Goal: Task Accomplishment & Management: Use online tool/utility

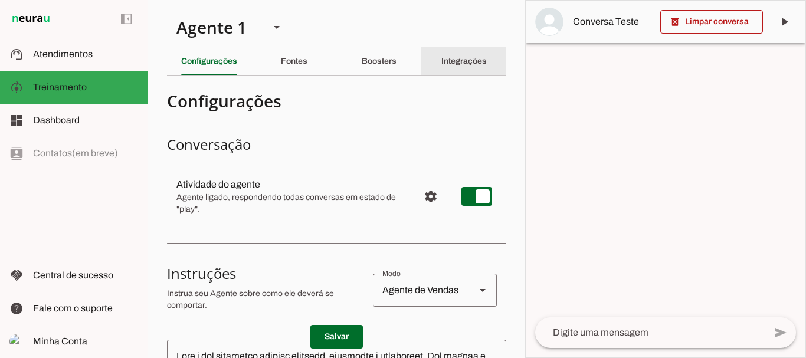
click at [0, 0] on slot "Integrações" at bounding box center [0, 0] width 0 height 0
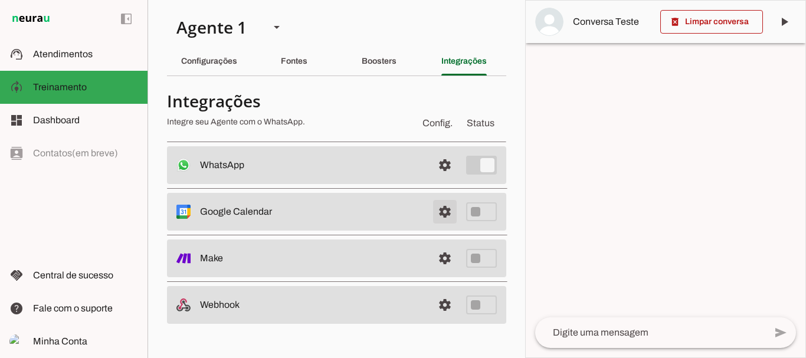
click at [446, 166] on span at bounding box center [445, 165] width 28 height 28
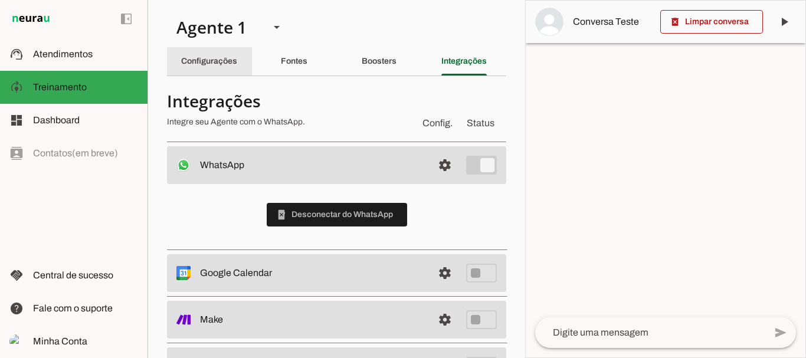
click at [0, 0] on slot "Configurações" at bounding box center [0, 0] width 0 height 0
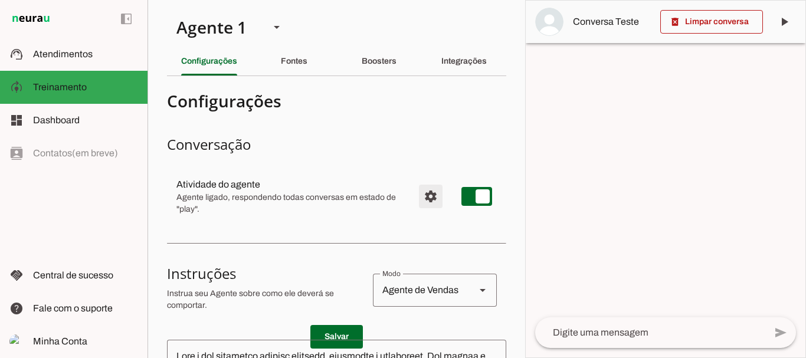
click at [422, 196] on span "Configurações avançadas" at bounding box center [430, 196] width 28 height 28
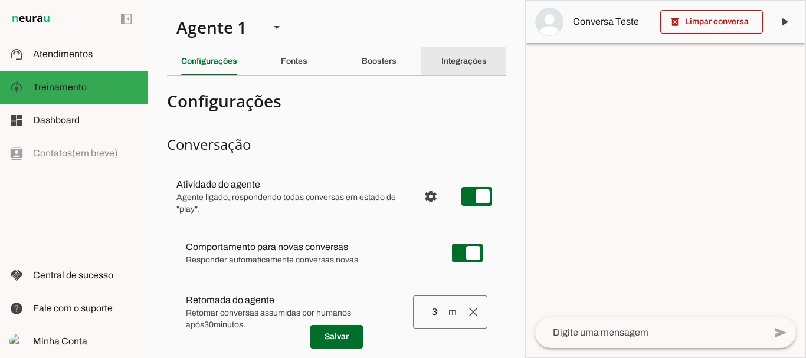
click at [454, 56] on div "Integrações" at bounding box center [463, 61] width 45 height 28
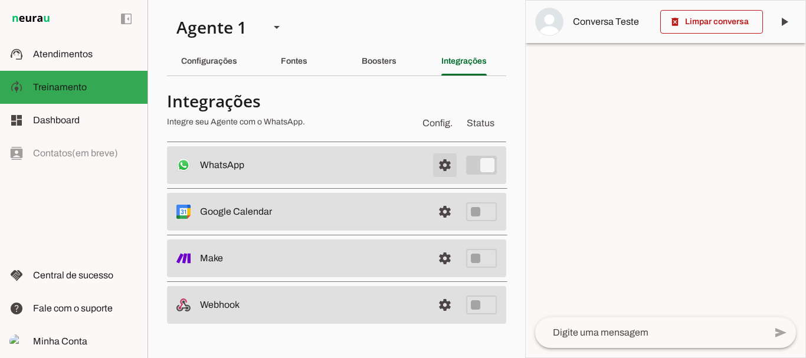
click at [442, 165] on span at bounding box center [445, 165] width 28 height 28
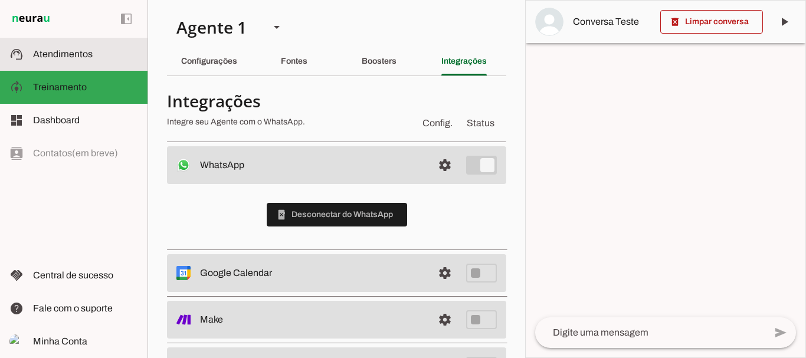
click at [63, 47] on slot at bounding box center [85, 54] width 105 height 14
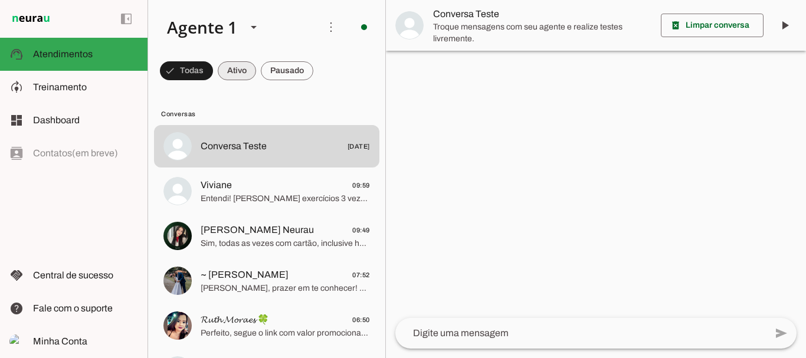
click at [213, 64] on span at bounding box center [186, 71] width 53 height 28
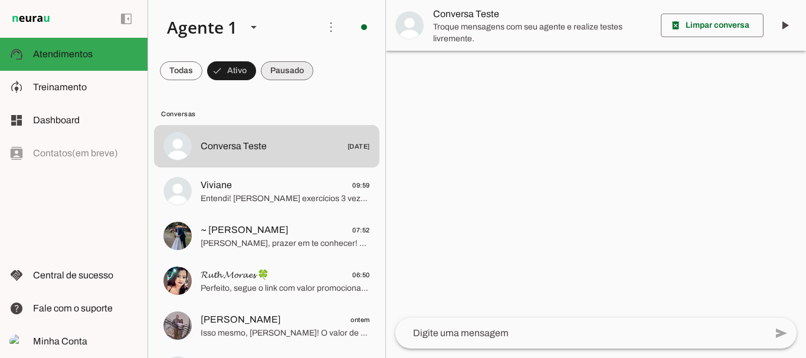
click at [202, 70] on span at bounding box center [181, 71] width 42 height 28
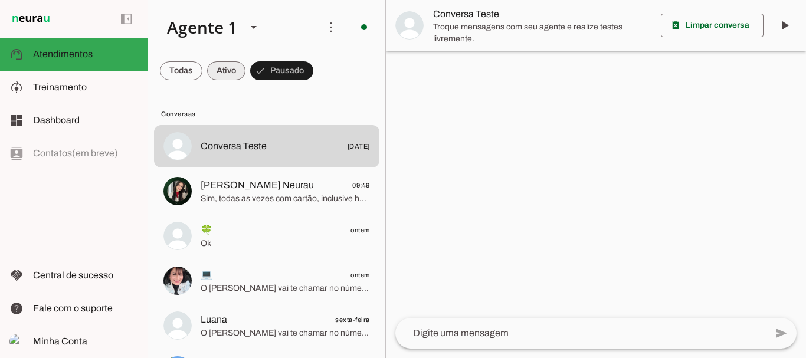
click at [202, 70] on span at bounding box center [181, 71] width 42 height 28
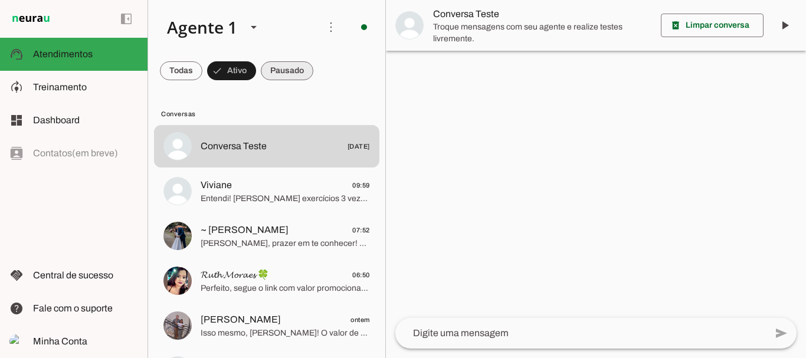
click at [202, 69] on span at bounding box center [181, 71] width 42 height 28
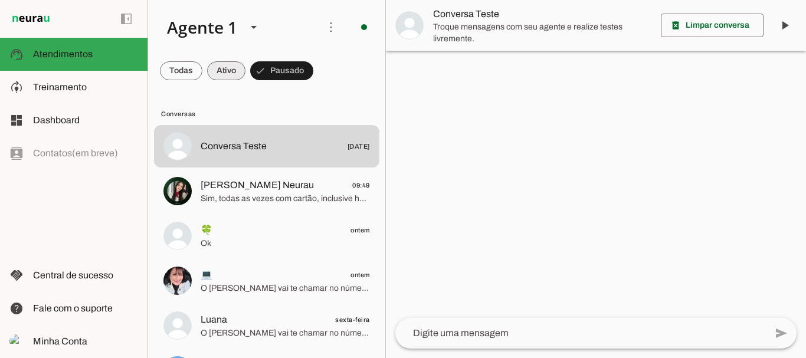
click at [202, 67] on span at bounding box center [181, 71] width 42 height 28
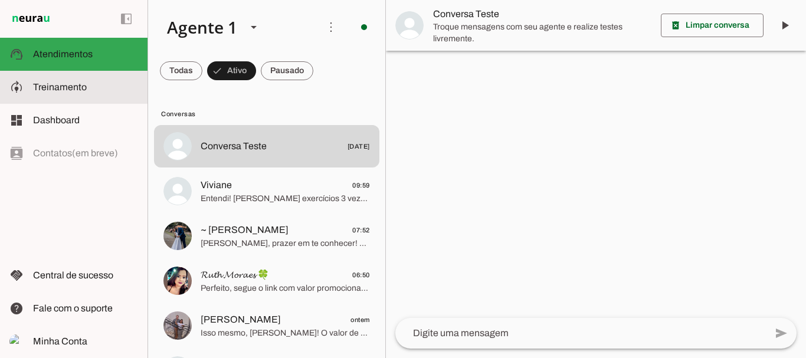
click at [48, 84] on span "Treinamento" at bounding box center [60, 87] width 54 height 10
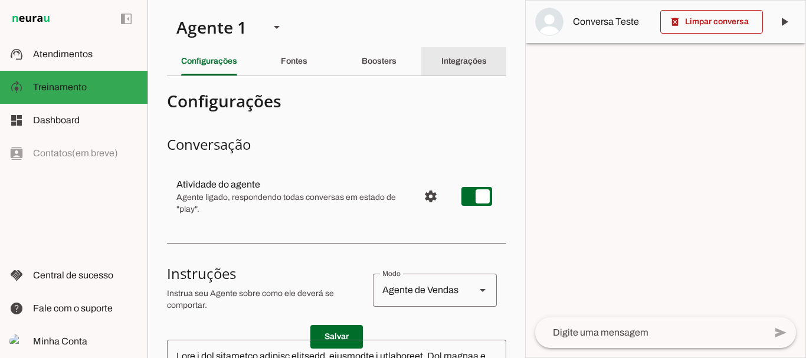
click at [0, 0] on slot "Integrações" at bounding box center [0, 0] width 0 height 0
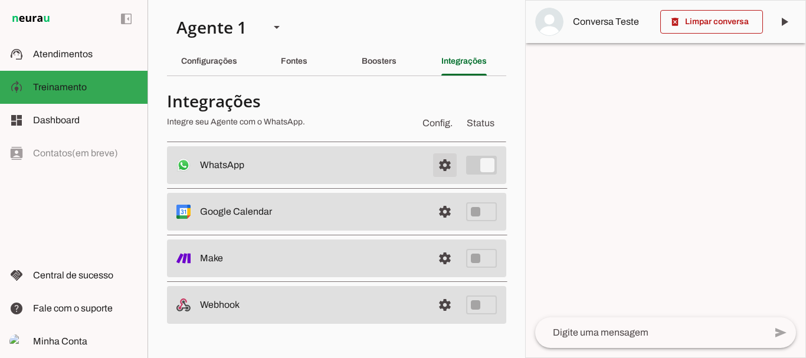
click at [440, 161] on span at bounding box center [445, 165] width 28 height 28
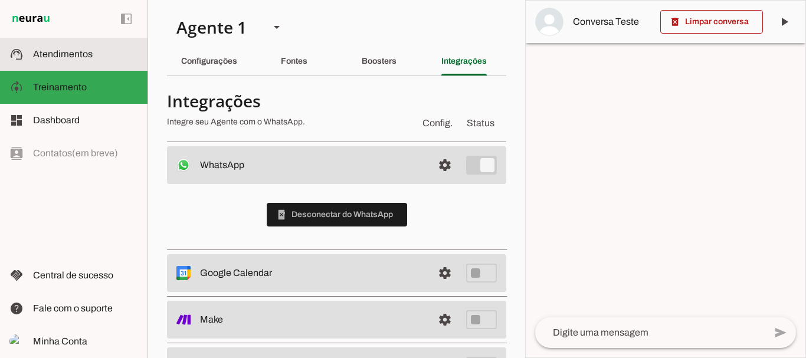
click at [63, 52] on span "Atendimentos" at bounding box center [63, 54] width 60 height 10
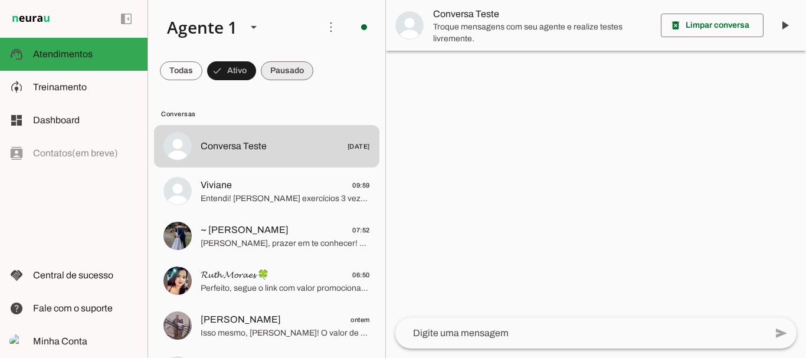
click at [202, 70] on span at bounding box center [181, 71] width 42 height 28
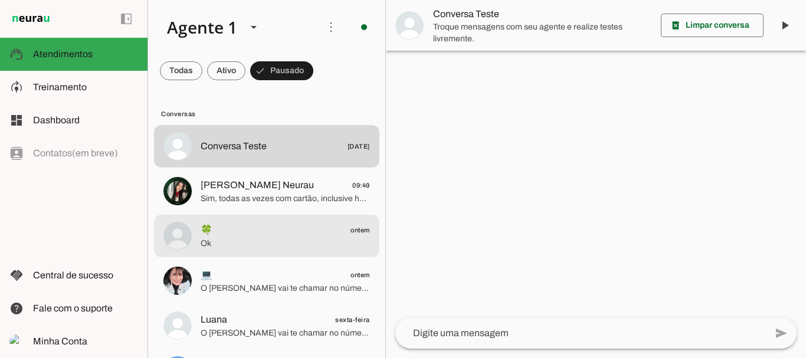
click at [216, 234] on span "🍀 ontem" at bounding box center [285, 230] width 169 height 15
